Goal: Transaction & Acquisition: Book appointment/travel/reservation

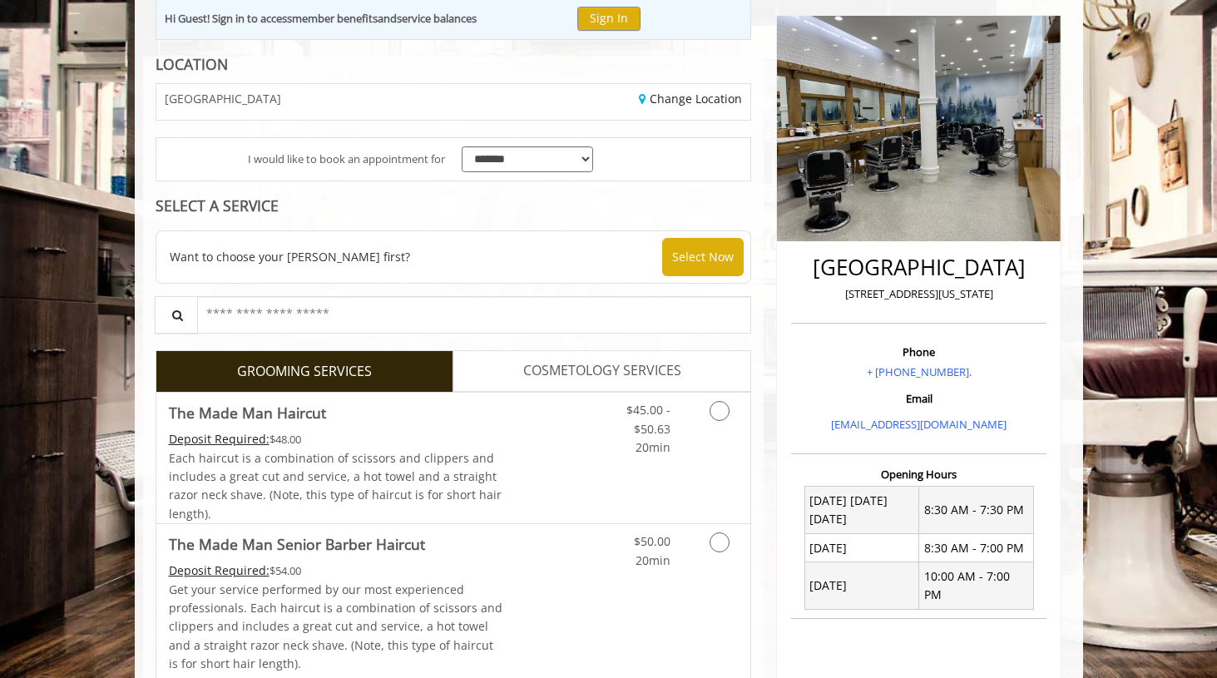
scroll to position [197, 0]
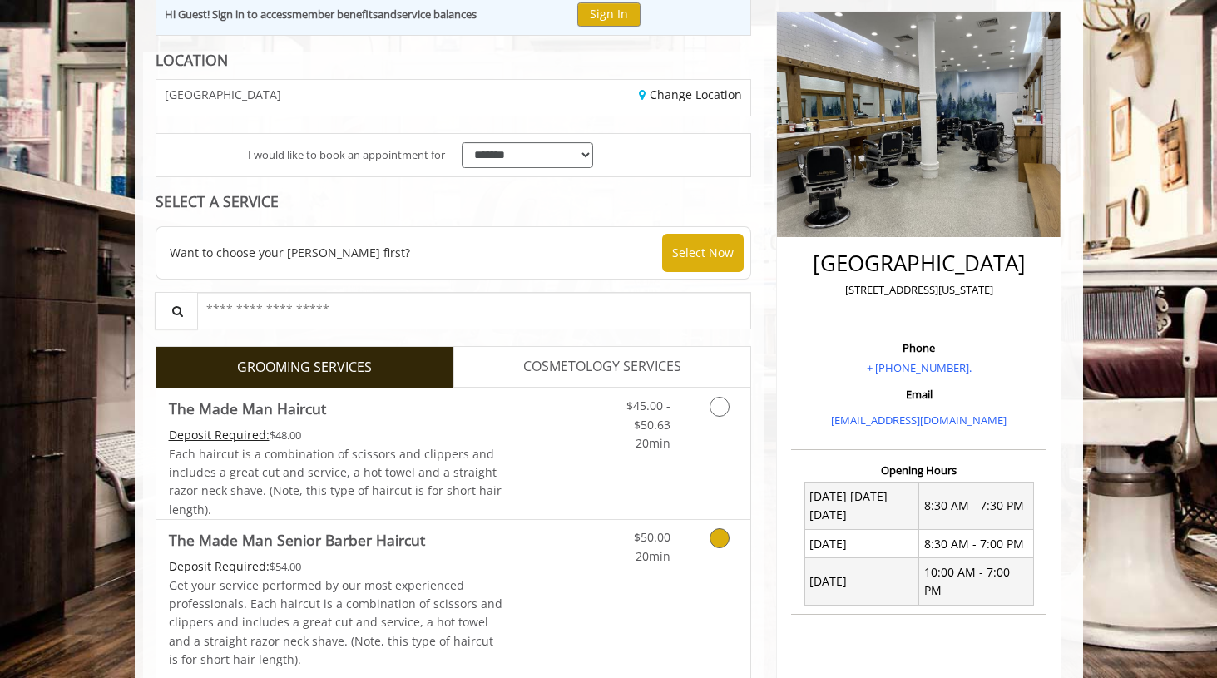
click at [713, 544] on icon "Grooming services" at bounding box center [719, 538] width 20 height 20
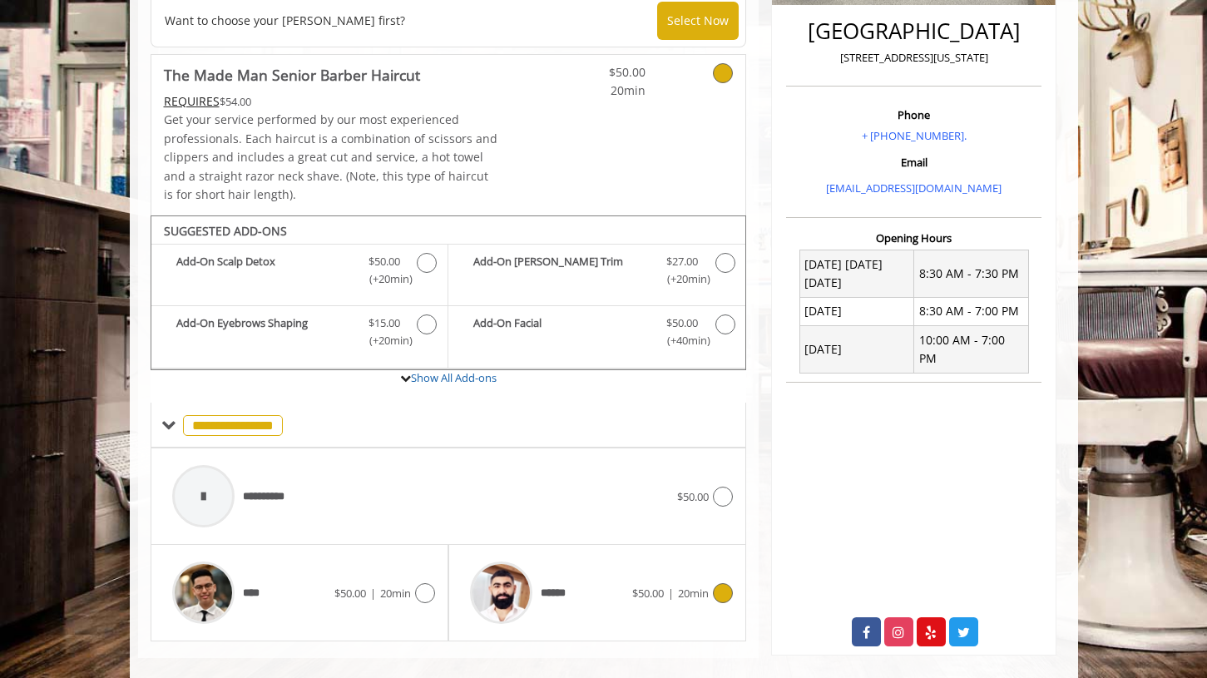
scroll to position [451, 0]
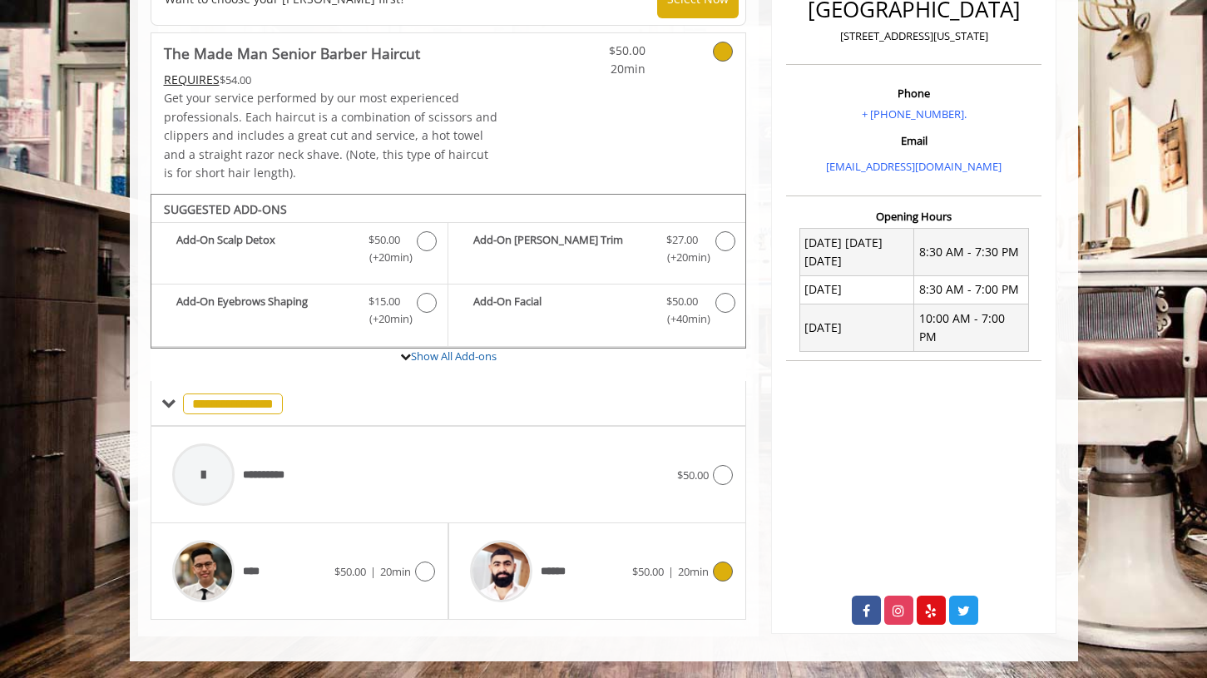
click at [730, 555] on div "****** $50.00 | 20min" at bounding box center [596, 570] width 271 height 79
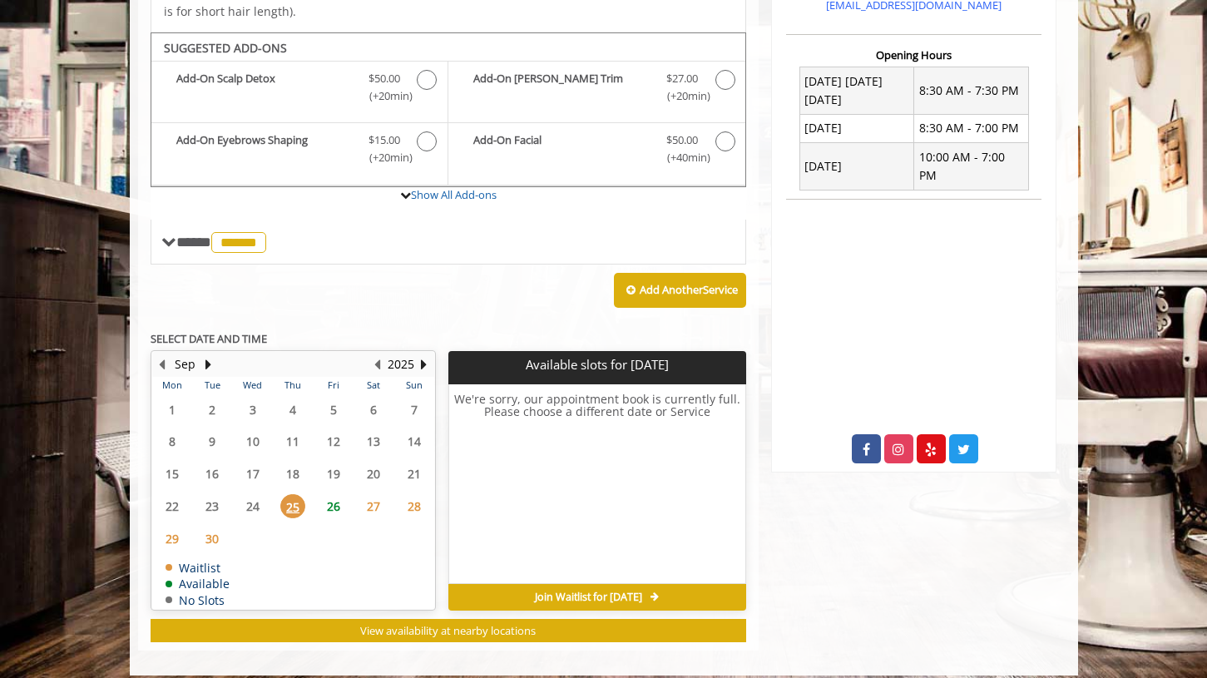
scroll to position [625, 0]
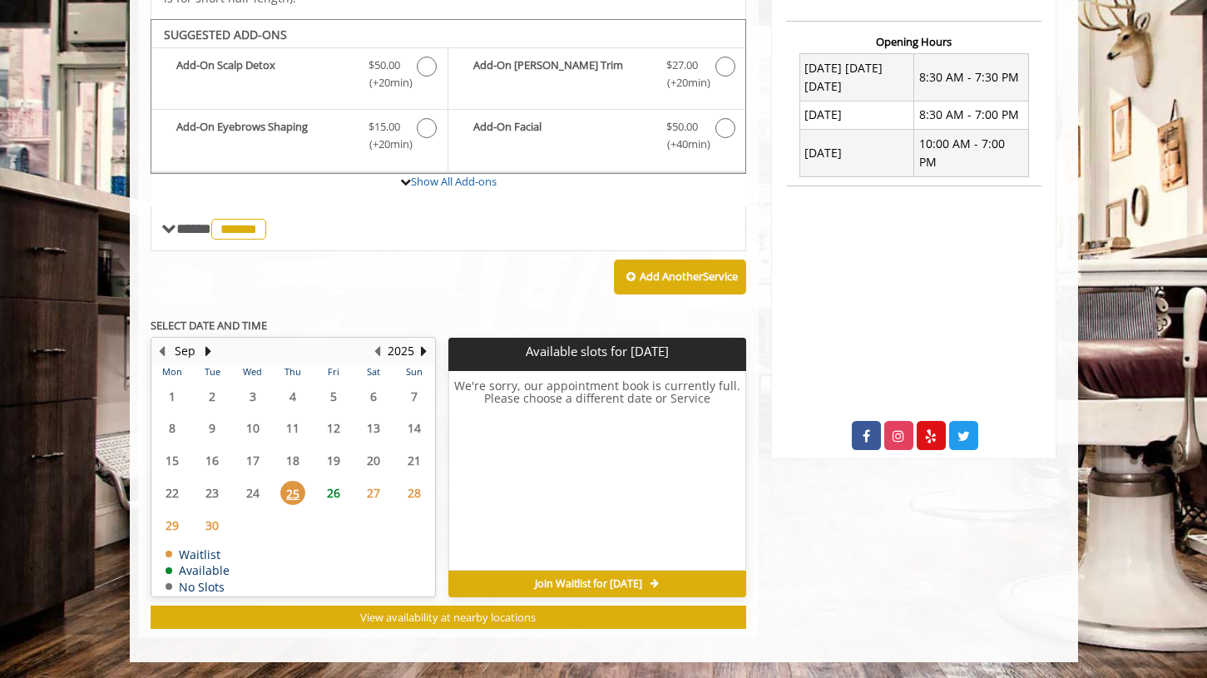
click at [327, 491] on span "26" at bounding box center [333, 493] width 25 height 24
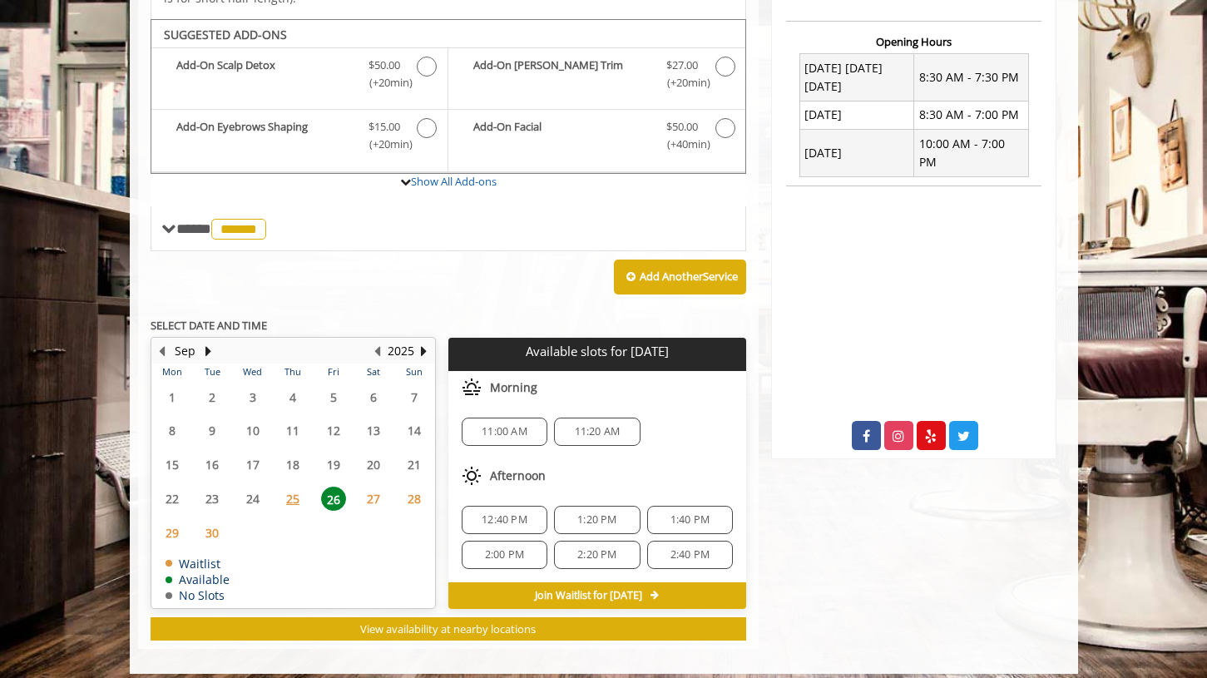
scroll to position [637, 0]
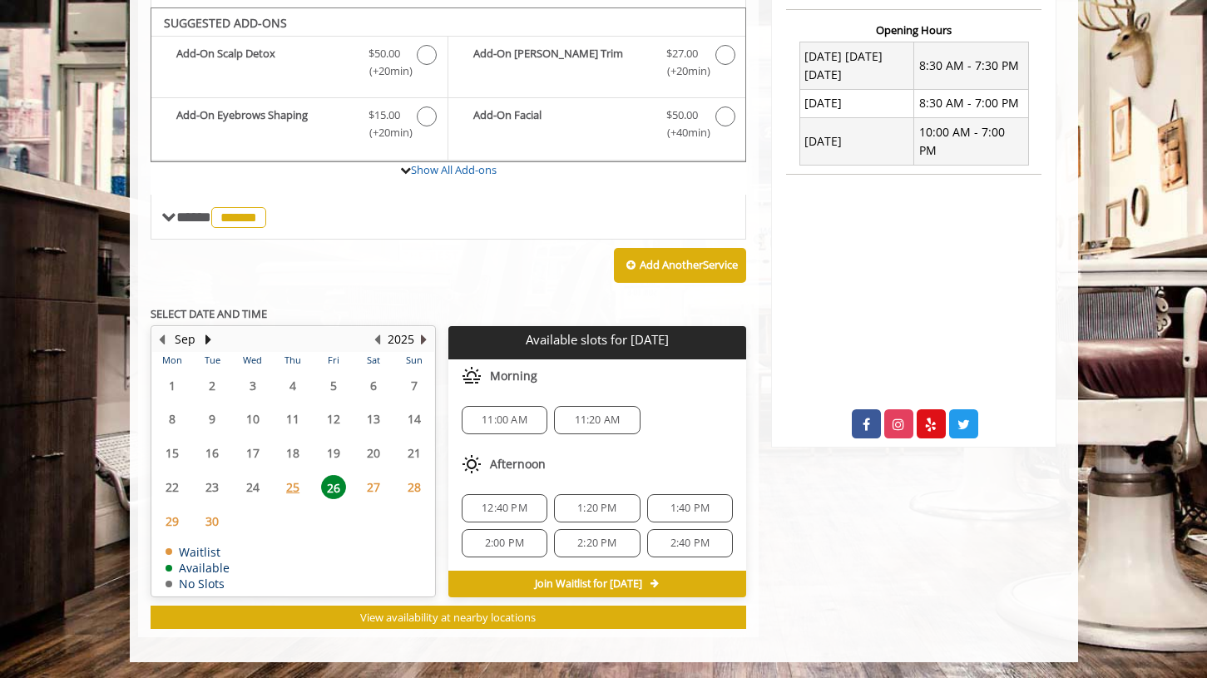
click at [424, 338] on button "Next Year" at bounding box center [423, 339] width 13 height 18
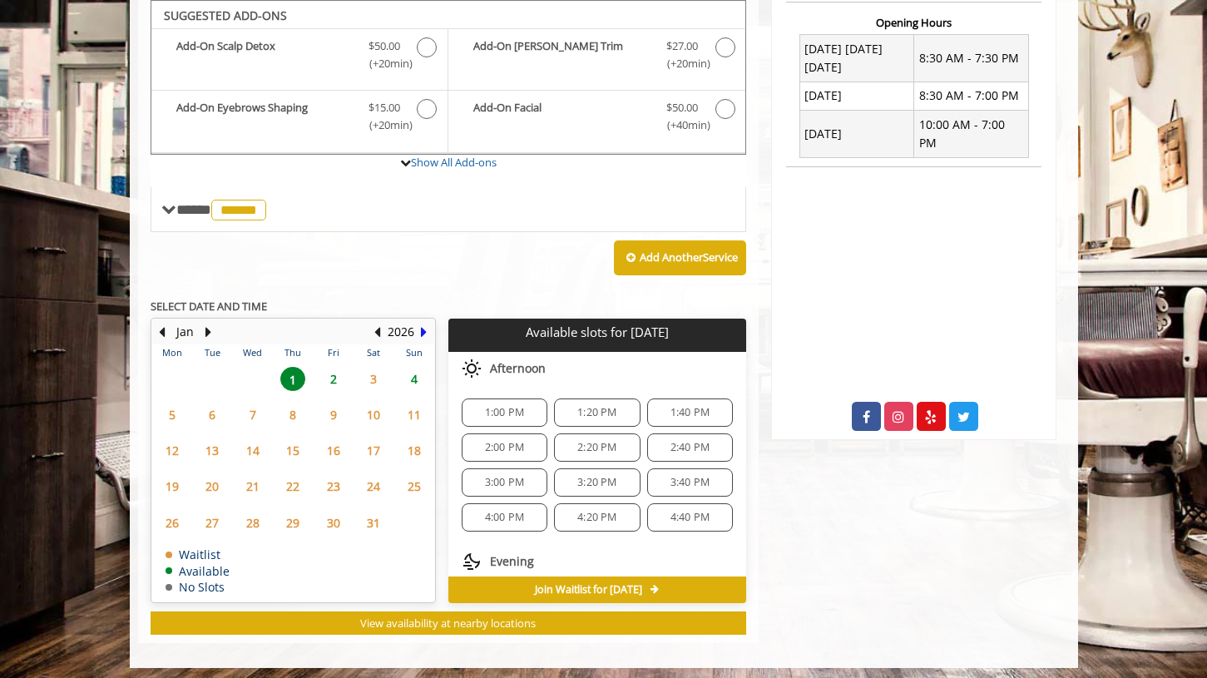
scroll to position [645, 0]
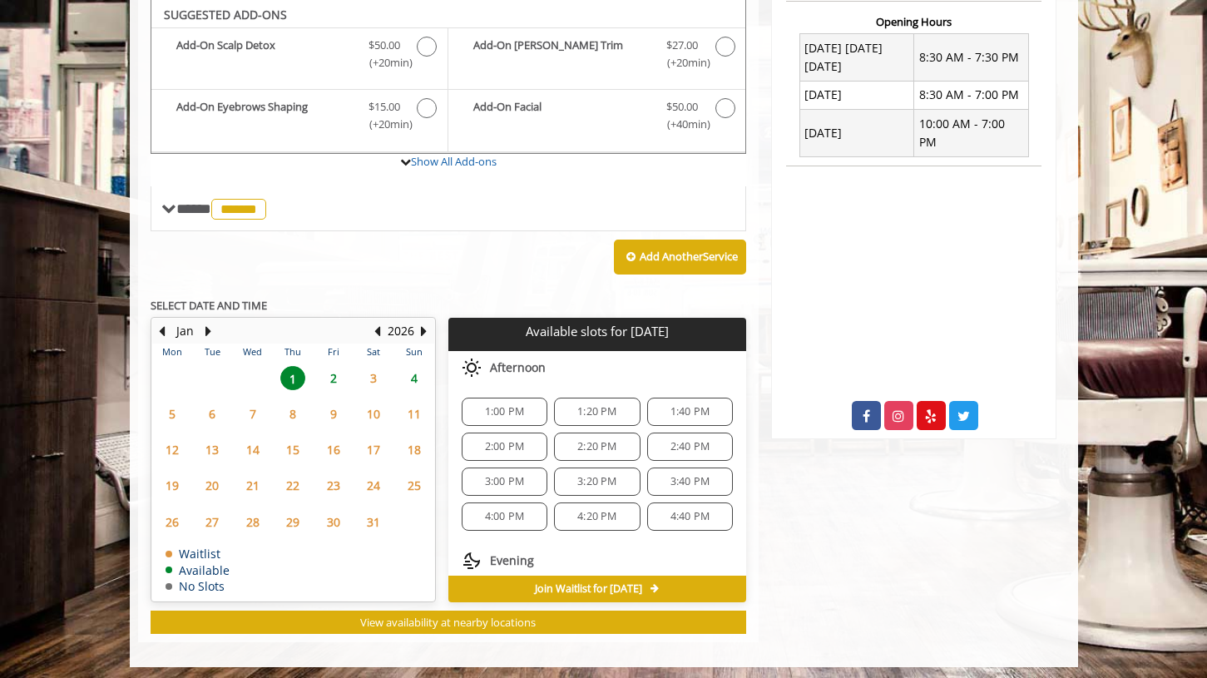
click at [338, 371] on span "2" at bounding box center [333, 378] width 25 height 24
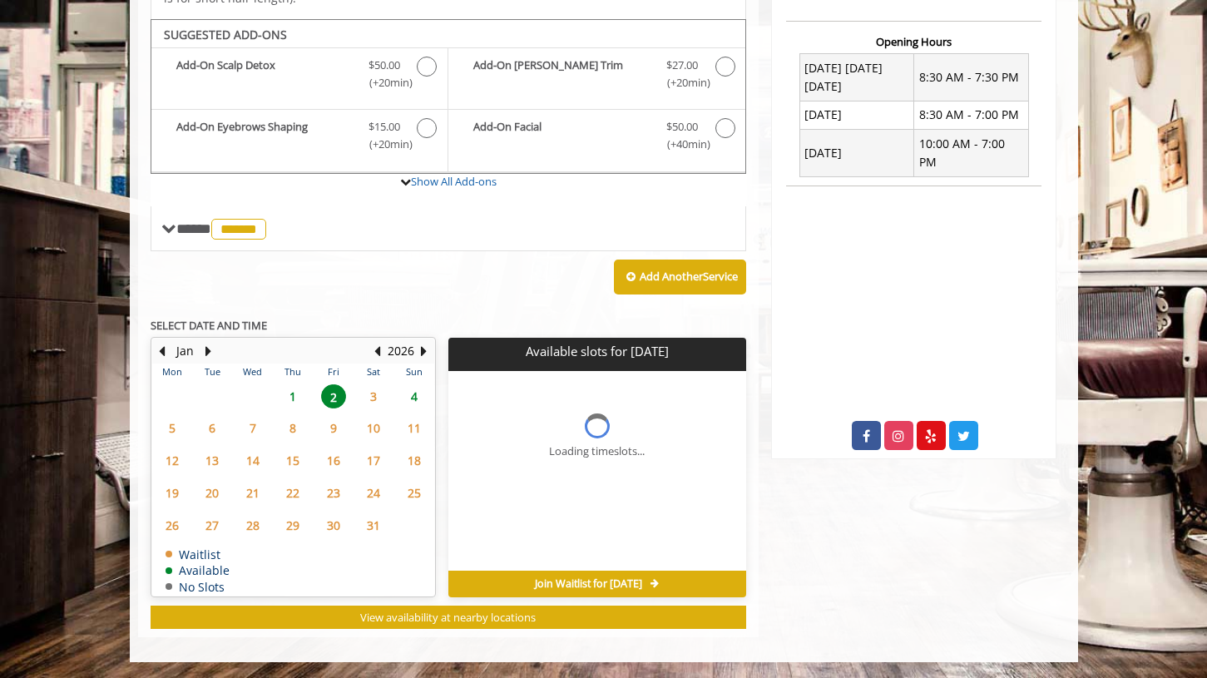
scroll to position [650, 0]
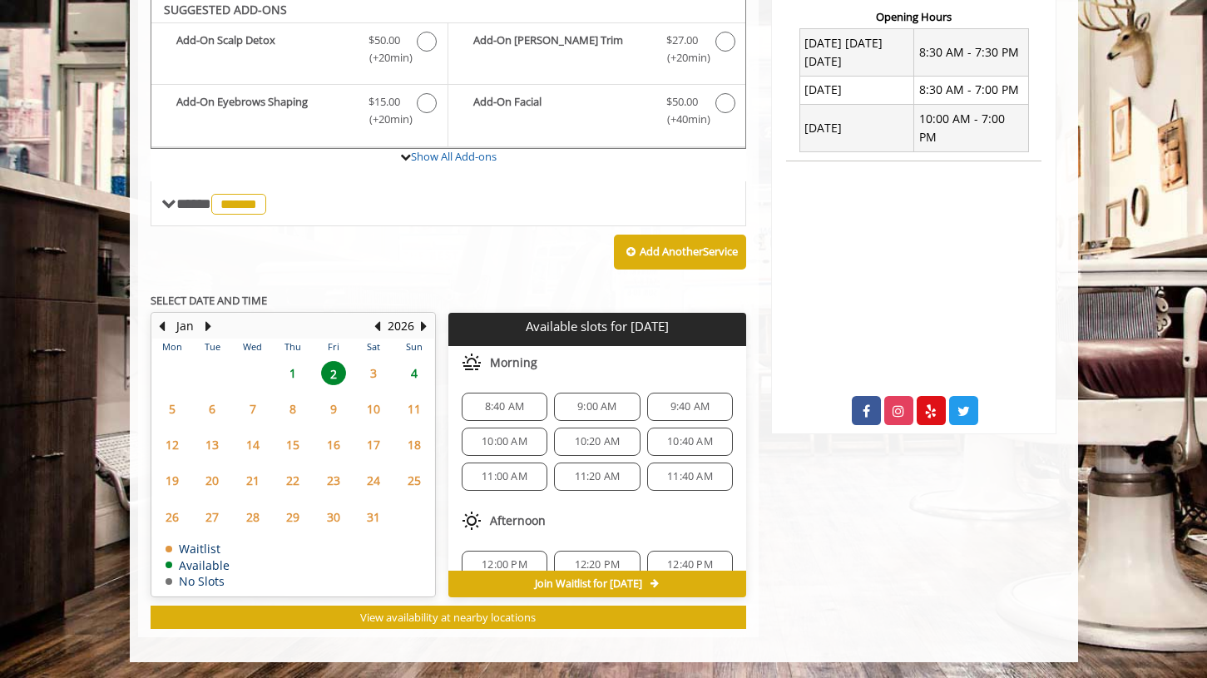
click at [412, 365] on span "4" at bounding box center [414, 373] width 25 height 24
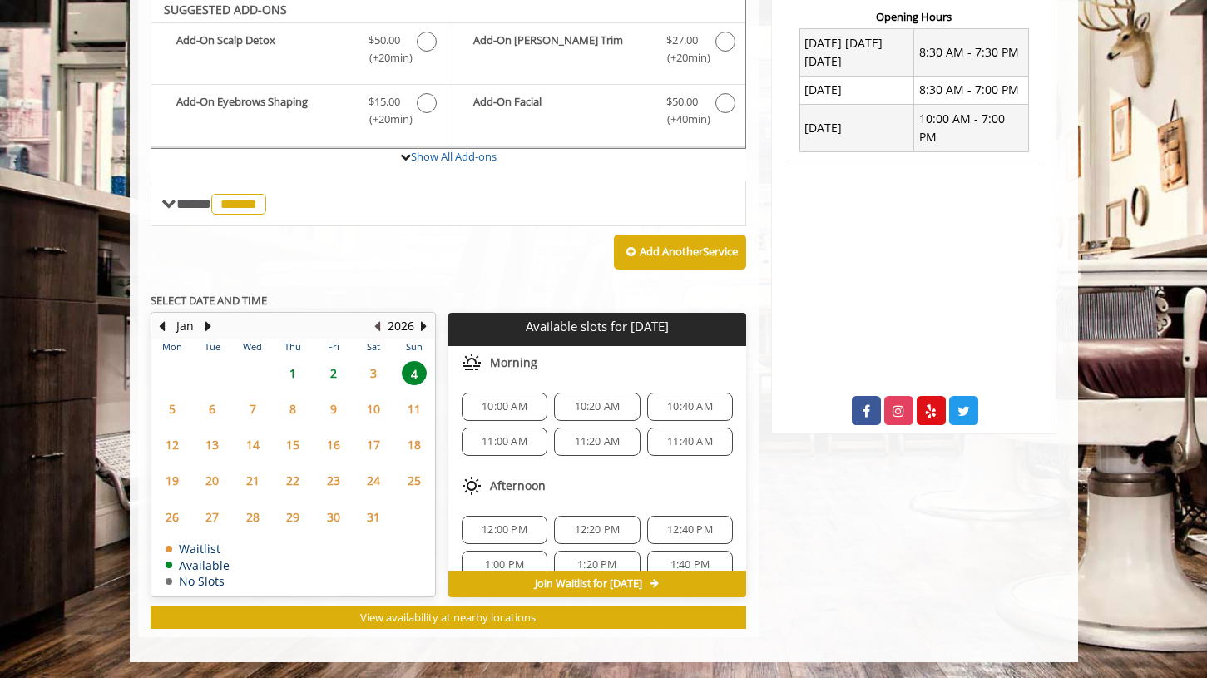
click at [372, 327] on button "Previous Year" at bounding box center [377, 326] width 13 height 18
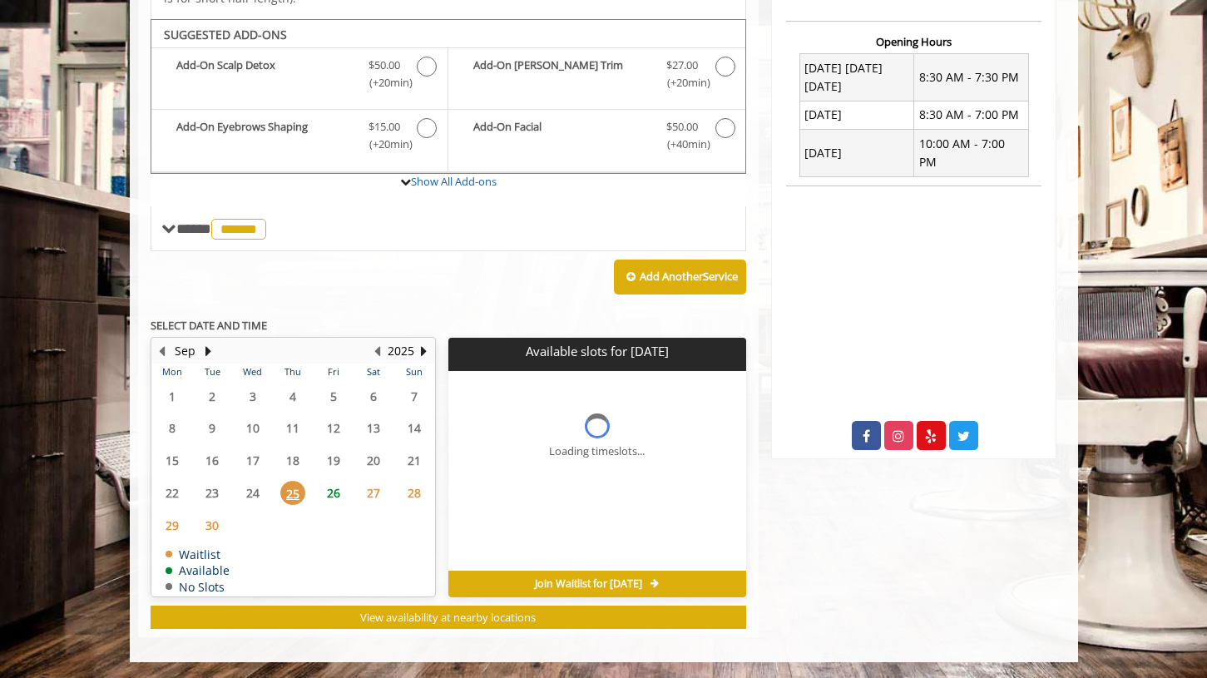
click at [323, 493] on span "26" at bounding box center [333, 493] width 25 height 24
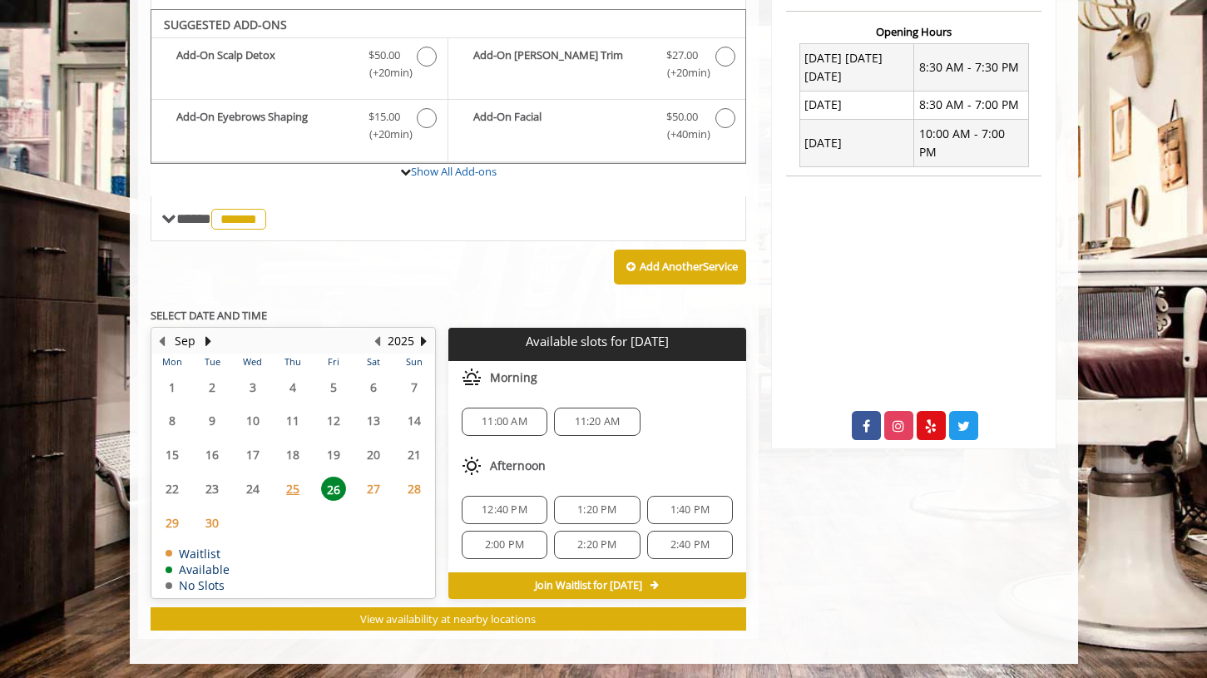
scroll to position [634, 0]
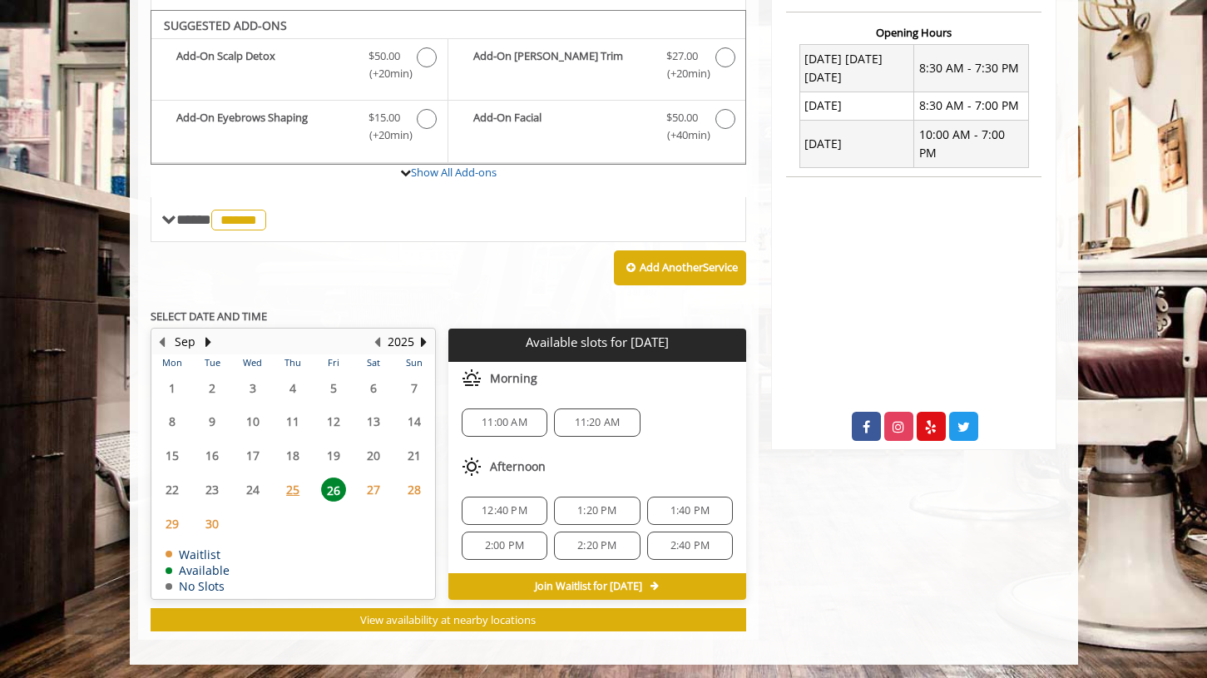
click at [491, 547] on span "2:00 PM" at bounding box center [504, 545] width 39 height 13
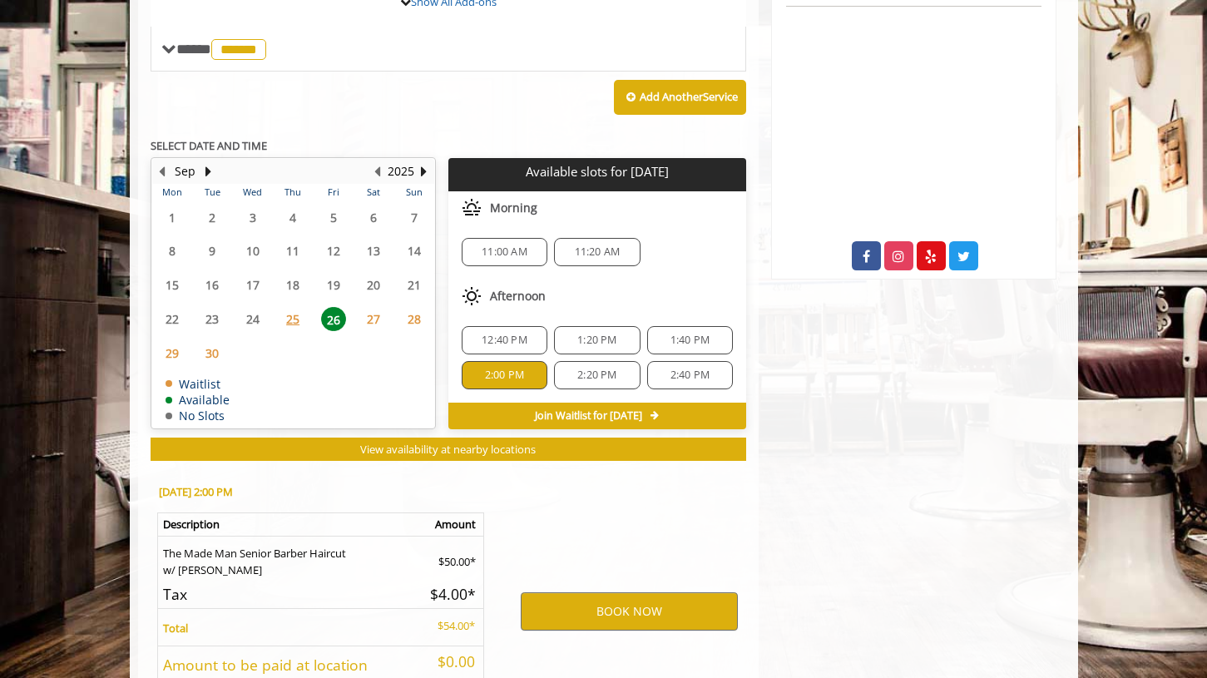
scroll to position [938, 0]
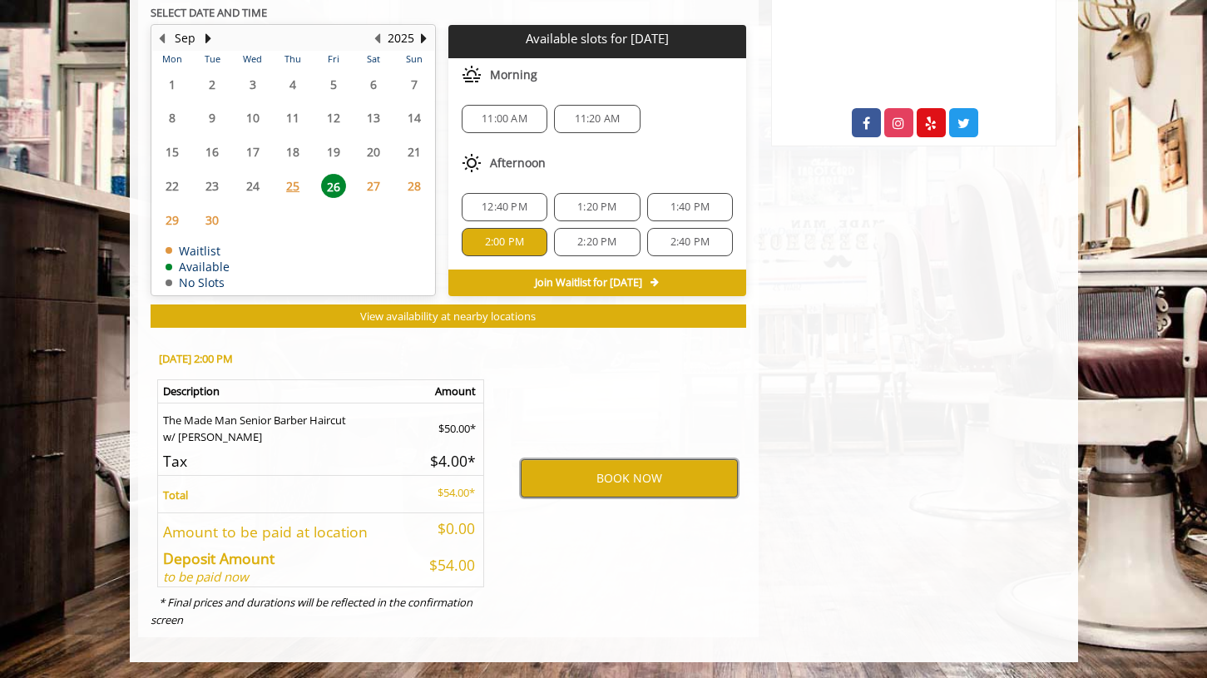
click at [544, 482] on button "BOOK NOW" at bounding box center [629, 478] width 217 height 38
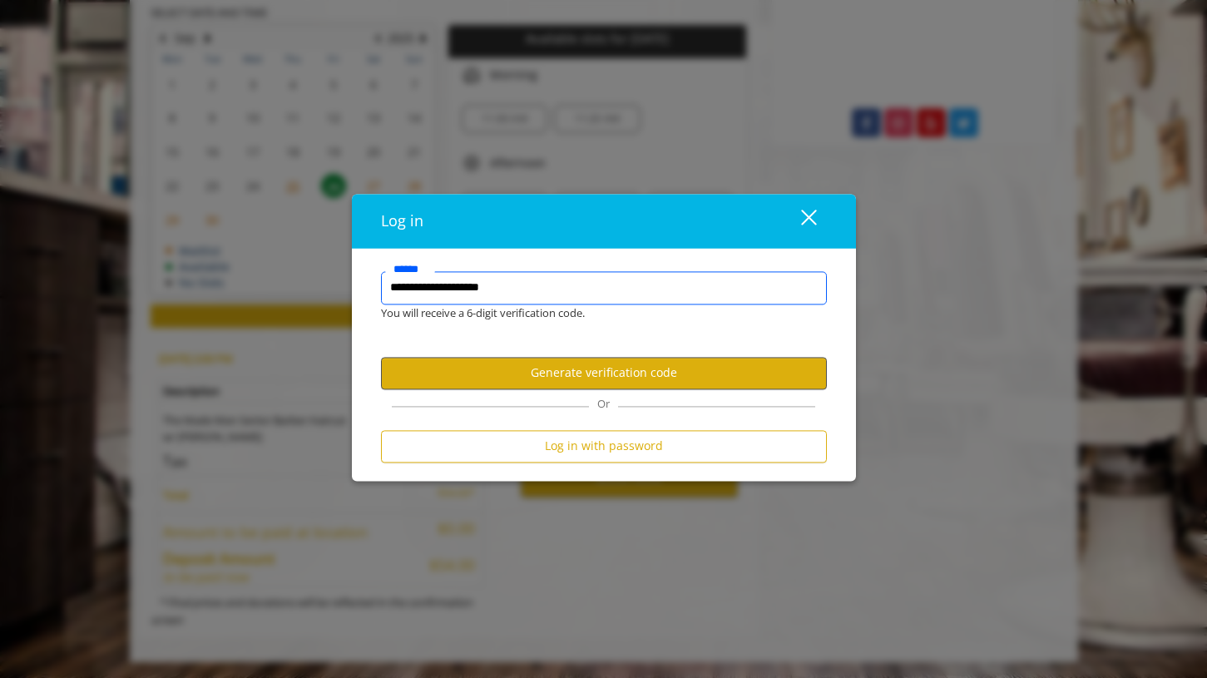
type input "**********"
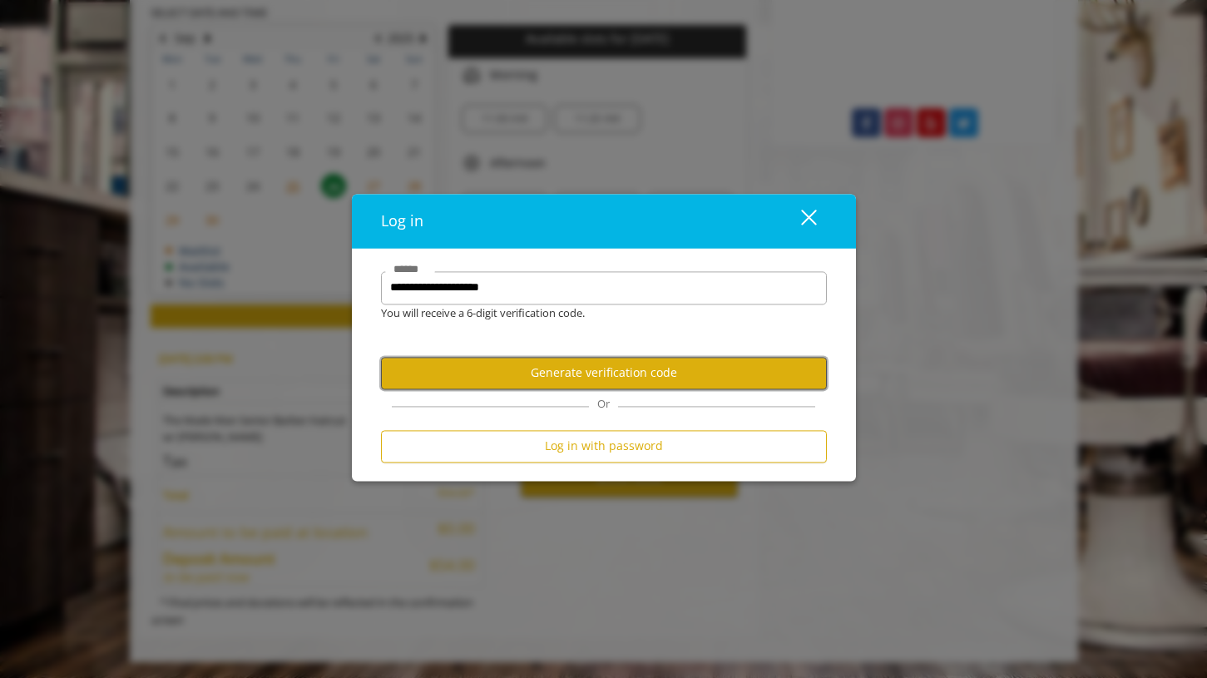
click at [580, 382] on button "Generate verification code" at bounding box center [604, 373] width 446 height 32
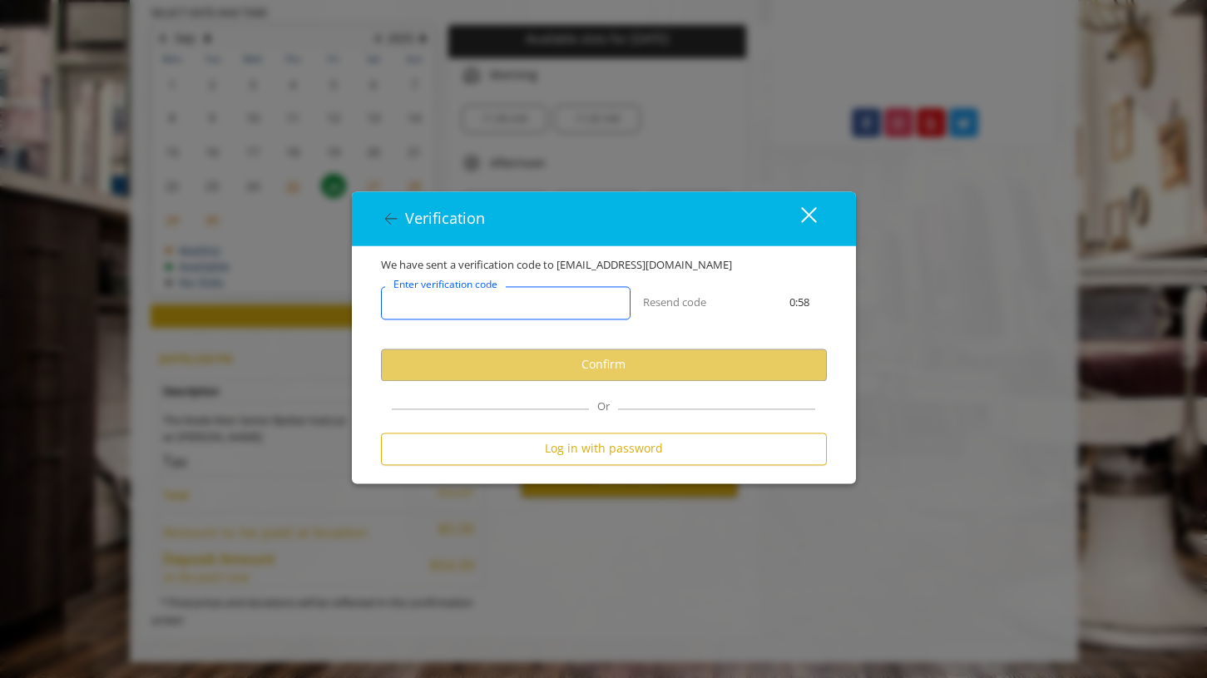
click at [566, 318] on input "Enter verification code" at bounding box center [505, 302] width 249 height 33
paste input "*******"
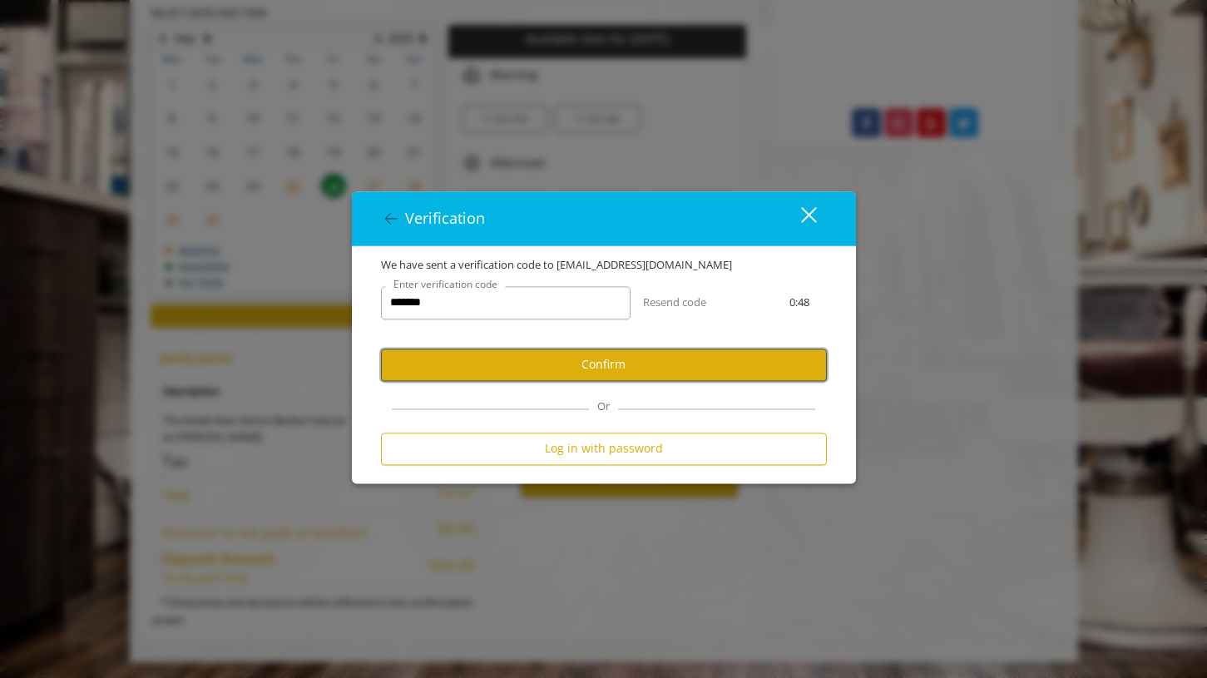
click at [496, 360] on button "Confirm" at bounding box center [604, 364] width 446 height 32
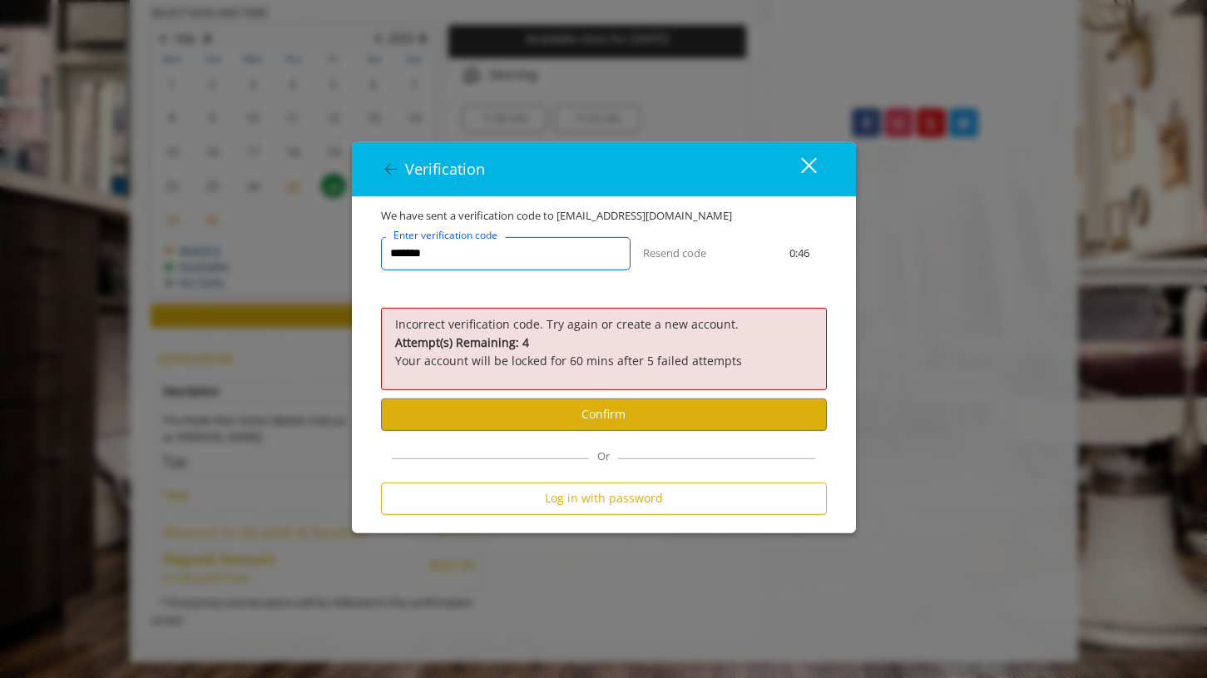
click at [511, 259] on input "*******" at bounding box center [505, 253] width 249 height 33
type input "******"
click at [481, 432] on user-otp-account-verification "We have sent a verification code to [EMAIL_ADDRESS][DOMAIN_NAME] ****** Enter v…" at bounding box center [604, 365] width 446 height 316
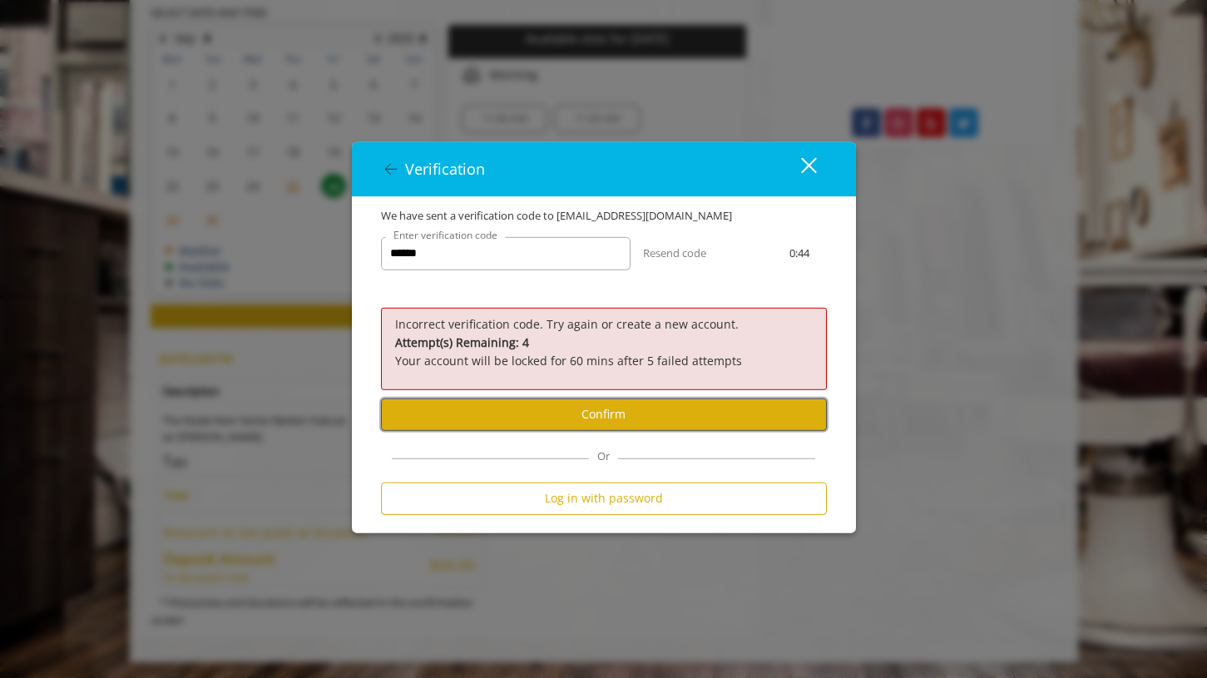
click at [485, 417] on button "Confirm" at bounding box center [604, 414] width 446 height 32
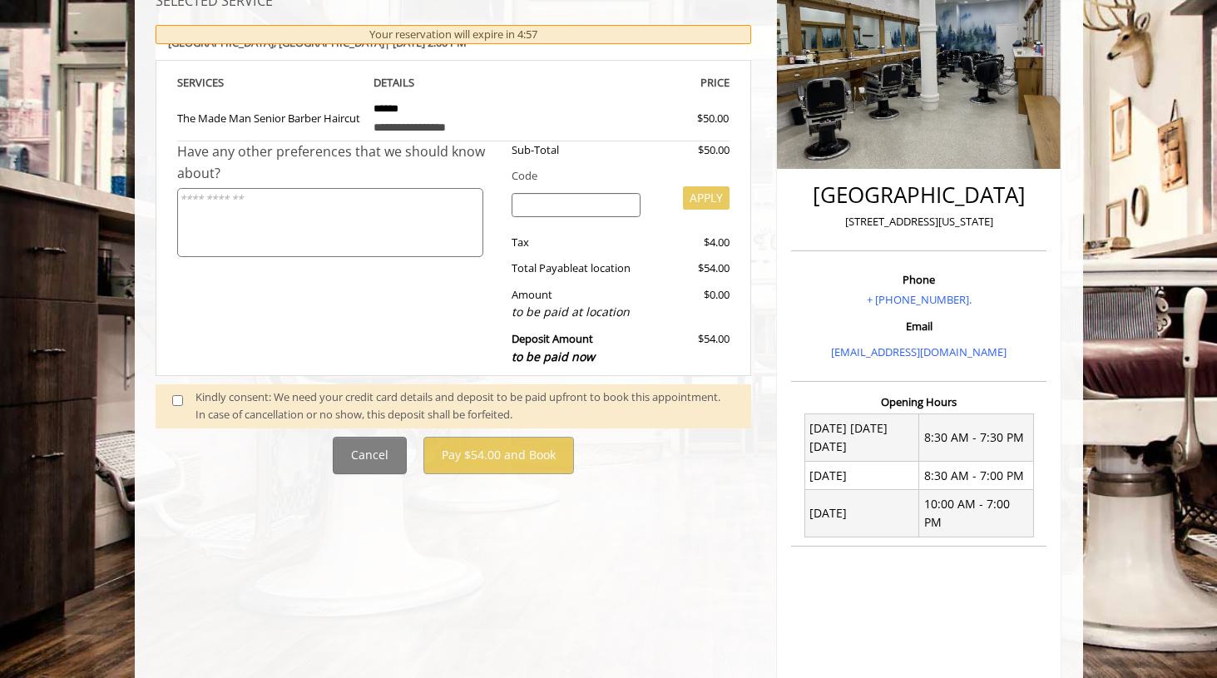
scroll to position [227, 0]
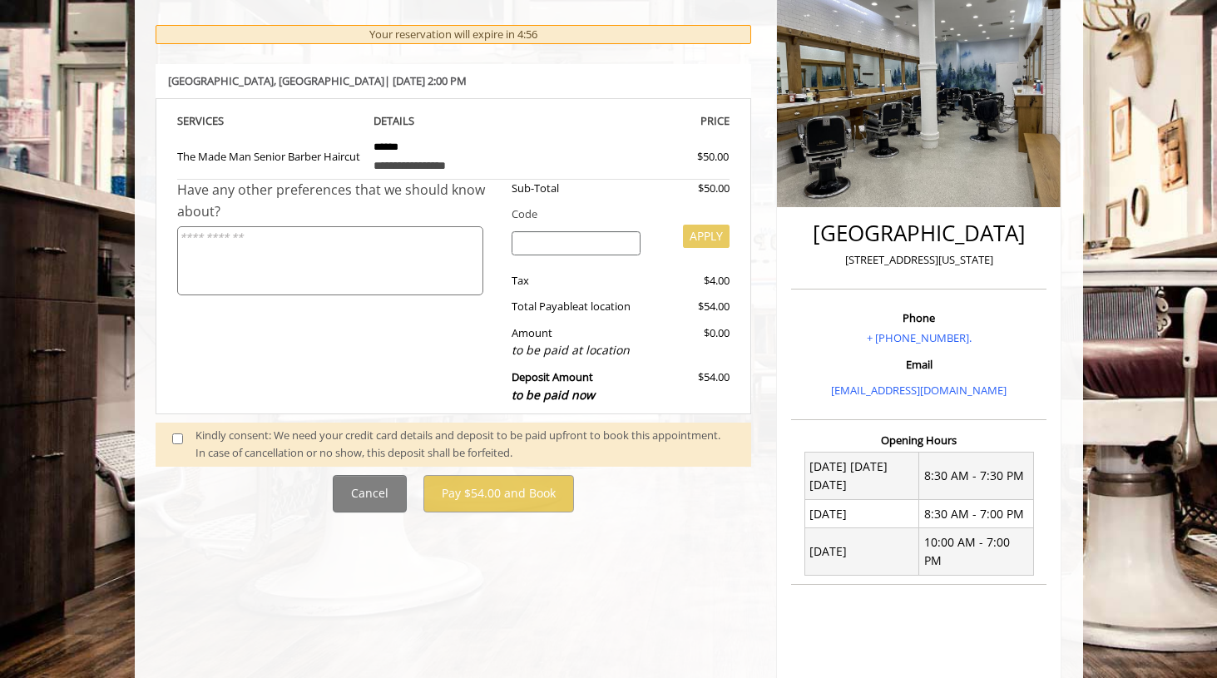
click at [168, 437] on span at bounding box center [184, 444] width 49 height 35
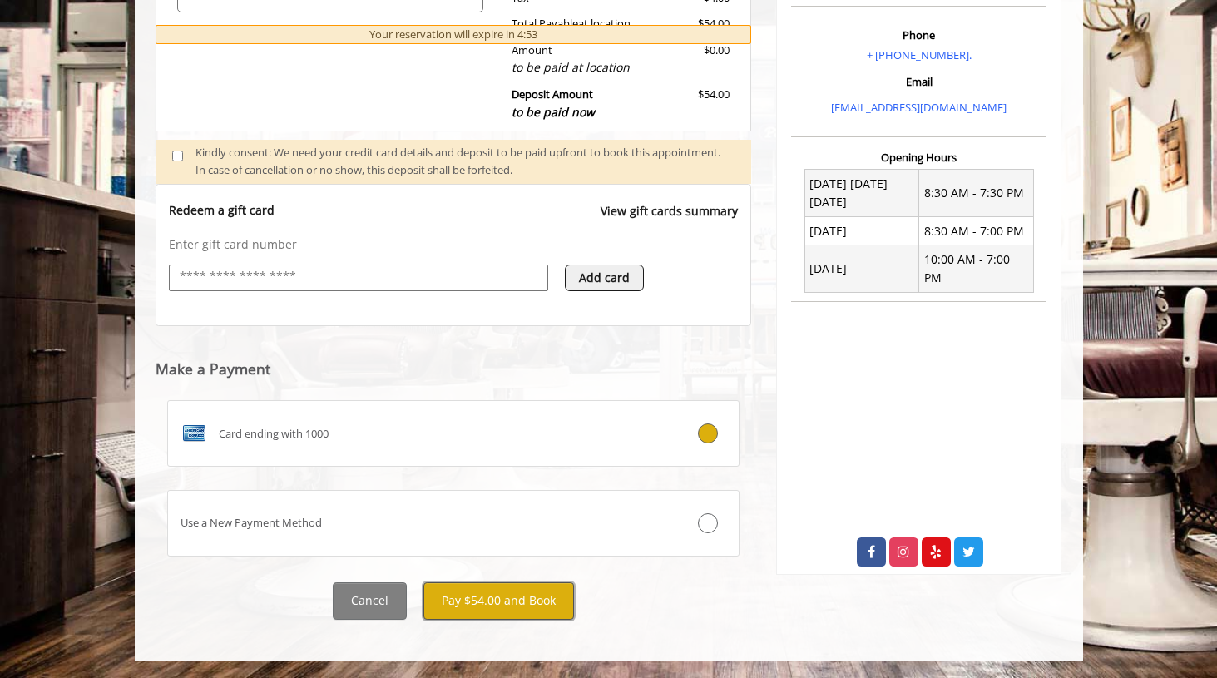
click at [496, 609] on button "Pay $54.00 and Book" at bounding box center [498, 600] width 151 height 37
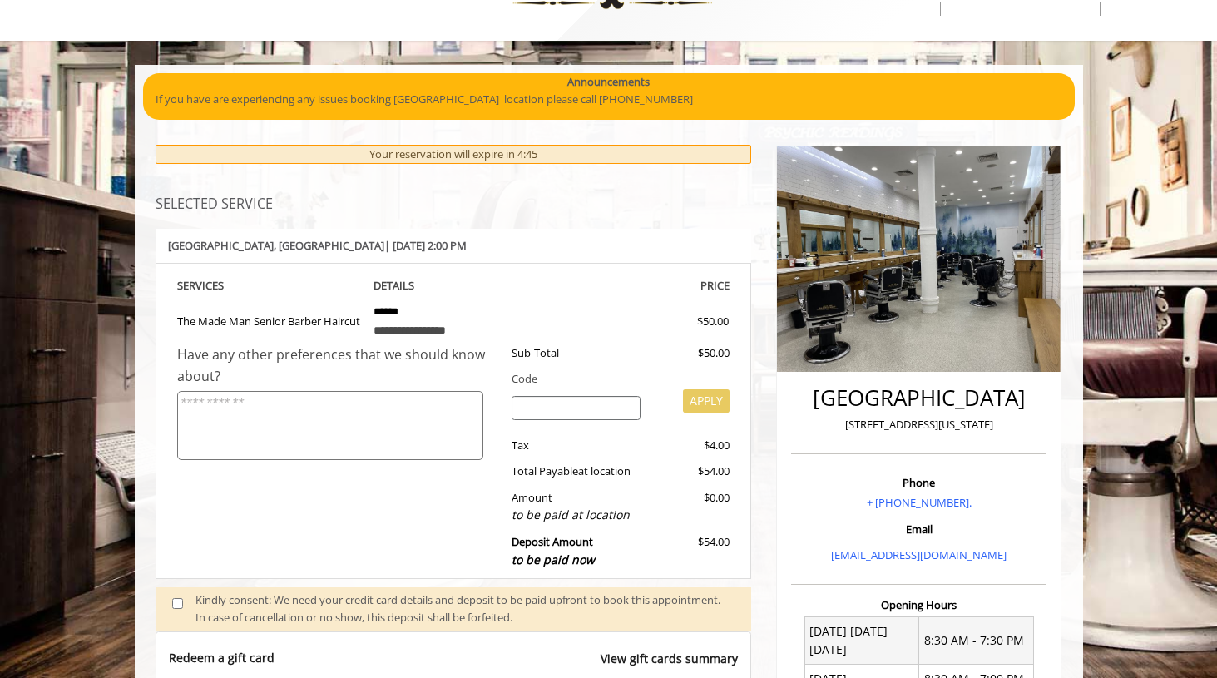
scroll to position [585, 0]
